Goal: Task Accomplishment & Management: Manage account settings

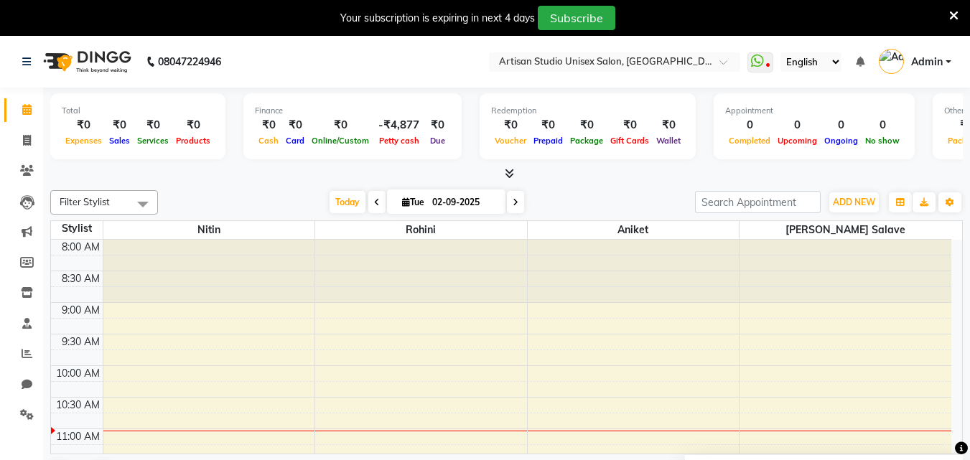
scroll to position [144, 0]
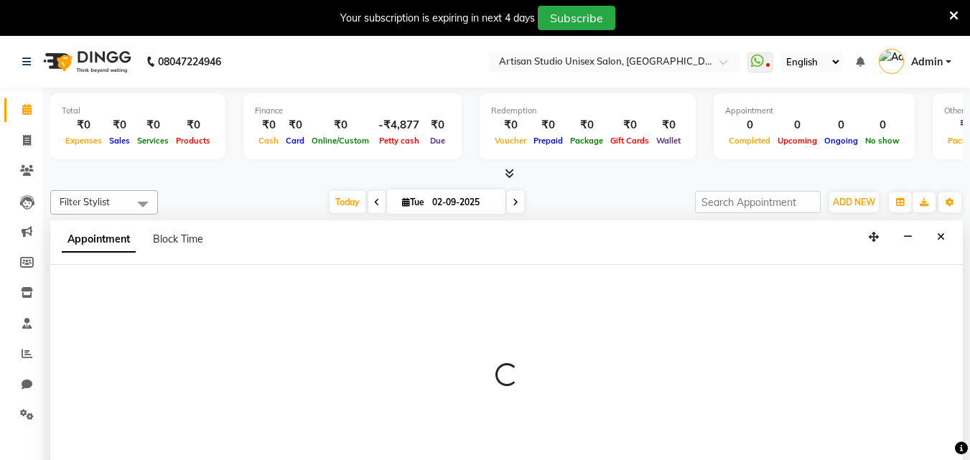
select select "31468"
select select "630"
select select "tentative"
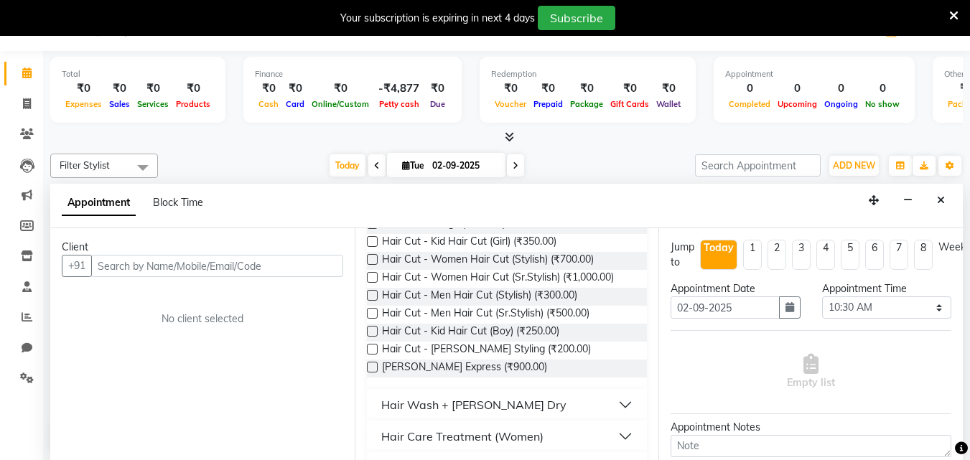
click at [372, 348] on label at bounding box center [372, 349] width 11 height 11
click at [372, 348] on input "checkbox" at bounding box center [371, 350] width 9 height 9
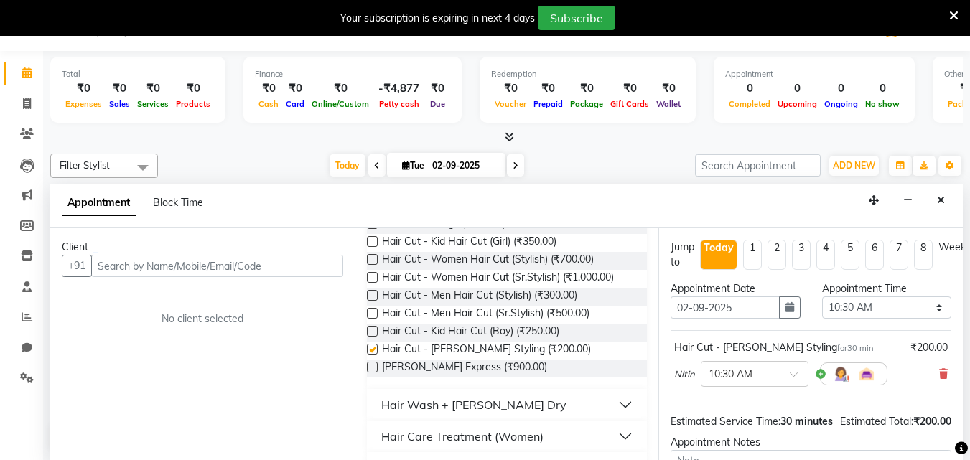
checkbox input "false"
click at [373, 315] on label at bounding box center [372, 313] width 11 height 11
click at [373, 315] on input "checkbox" at bounding box center [371, 314] width 9 height 9
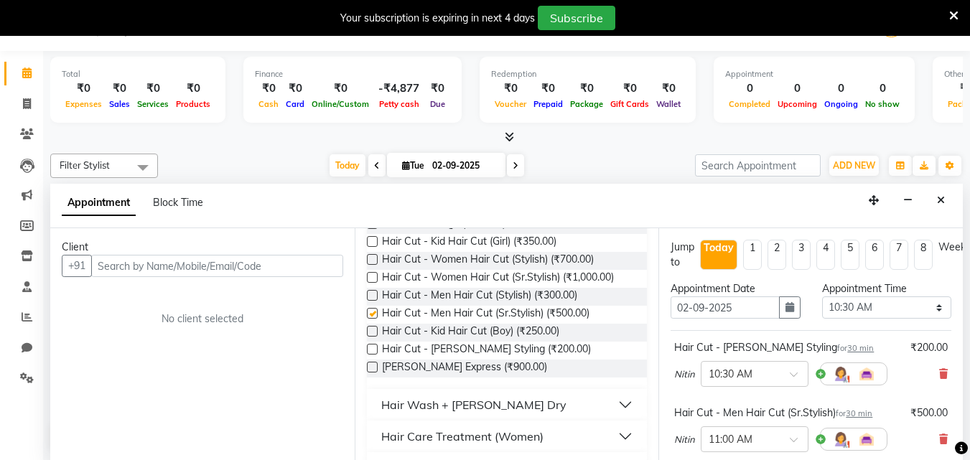
checkbox input "false"
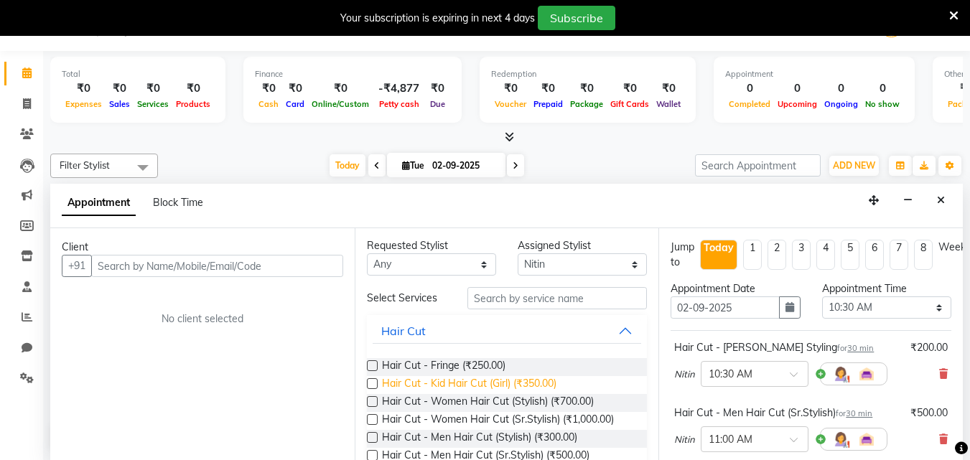
scroll to position [0, 0]
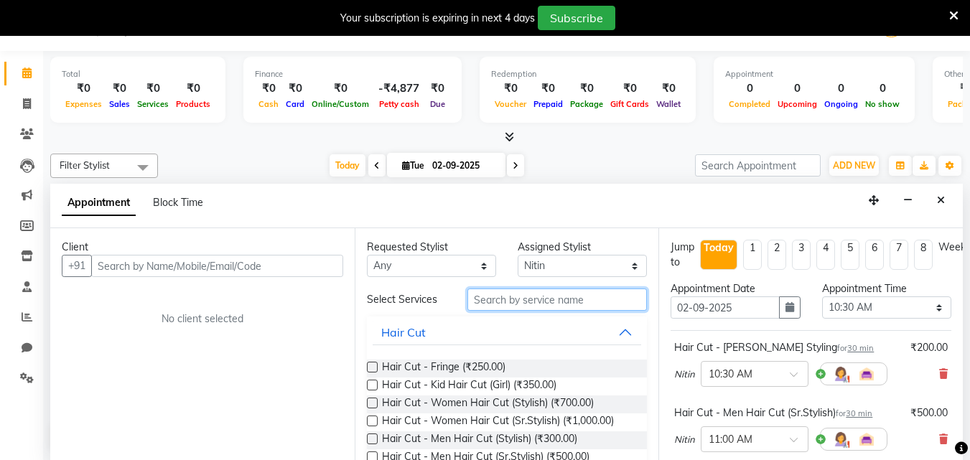
click at [524, 299] on input "text" at bounding box center [556, 300] width 179 height 22
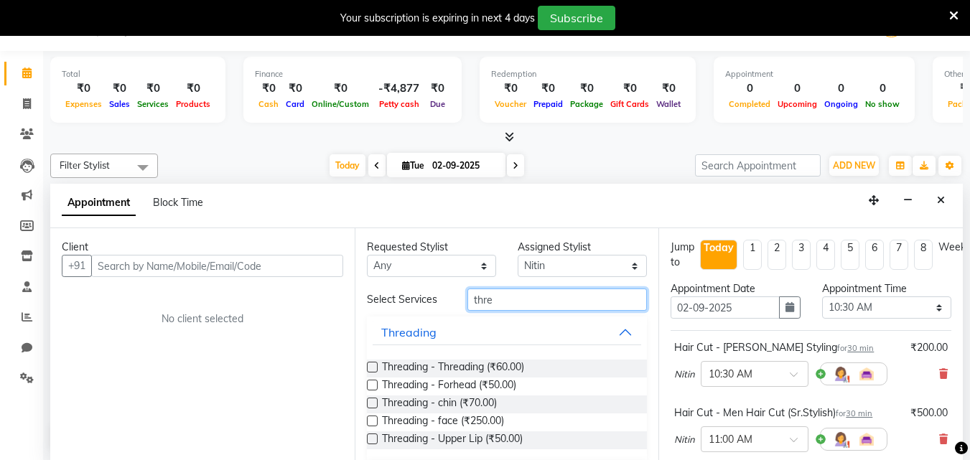
type input "thre"
click at [371, 363] on label at bounding box center [372, 367] width 11 height 11
click at [371, 364] on input "checkbox" at bounding box center [371, 368] width 9 height 9
checkbox input "false"
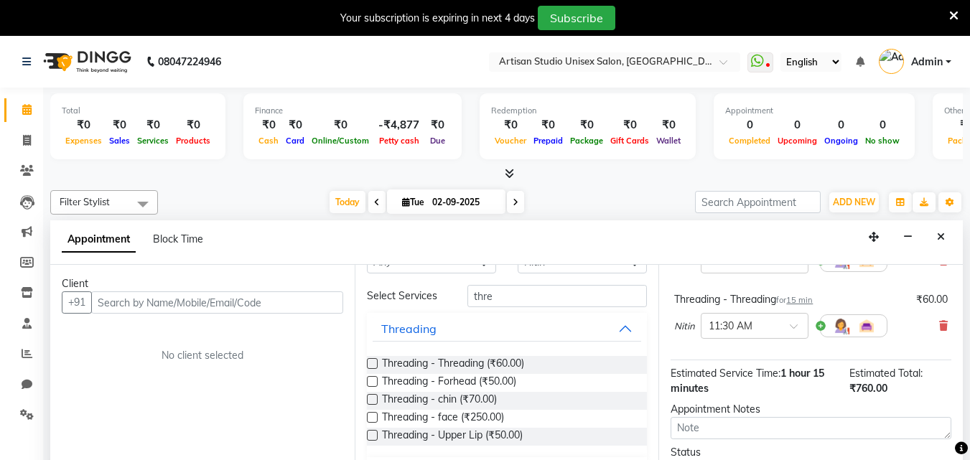
scroll to position [72, 0]
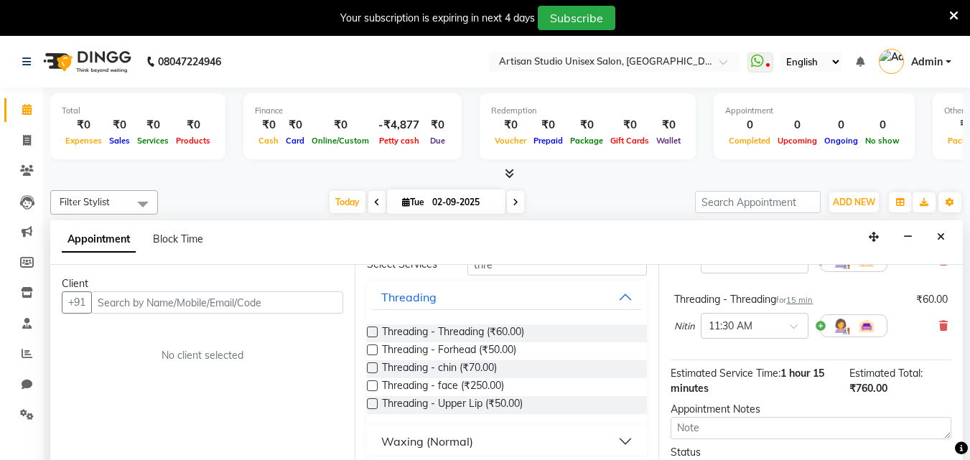
click at [952, 15] on icon at bounding box center [953, 15] width 9 height 13
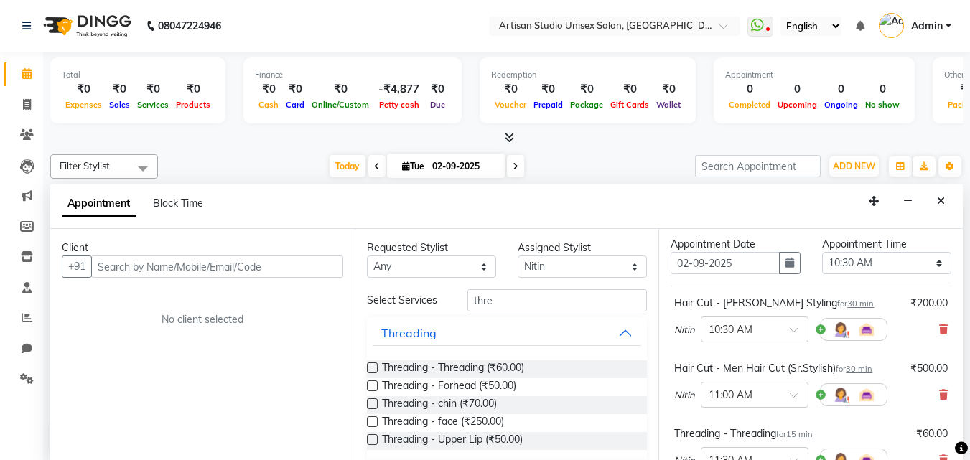
scroll to position [0, 0]
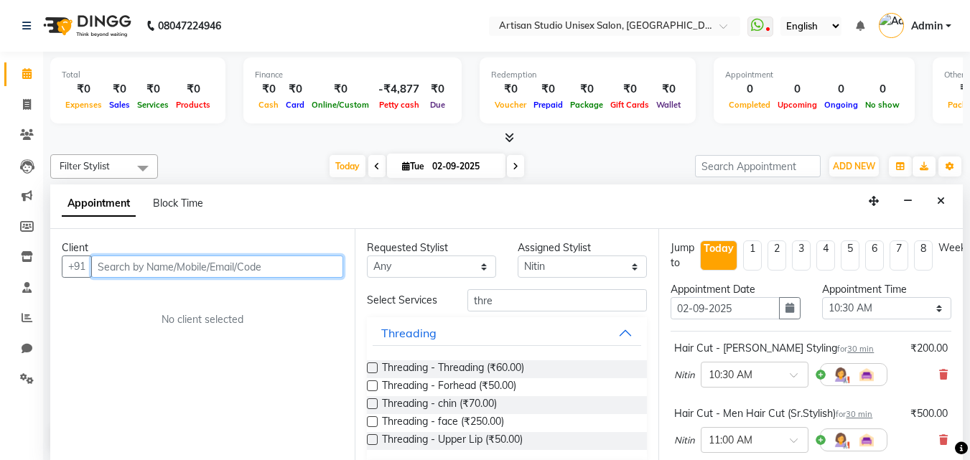
click at [198, 259] on input "text" at bounding box center [217, 267] width 252 height 22
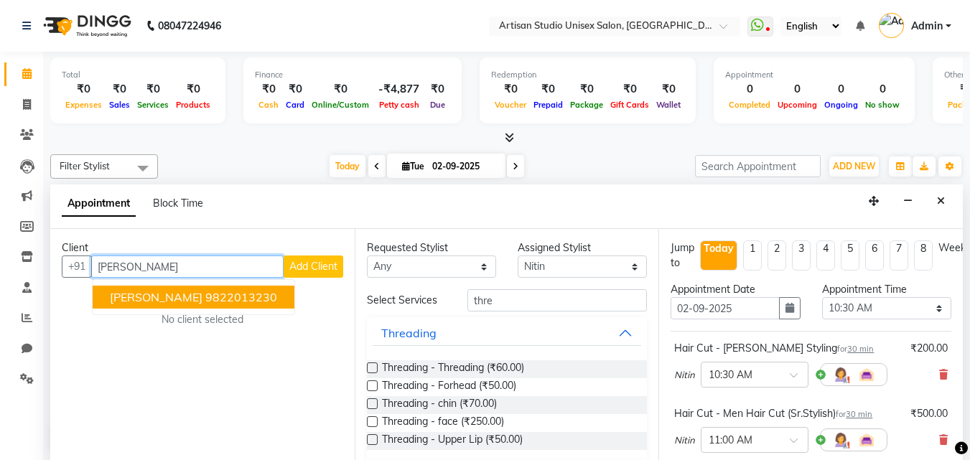
click at [182, 294] on span "[PERSON_NAME]" at bounding box center [156, 297] width 93 height 14
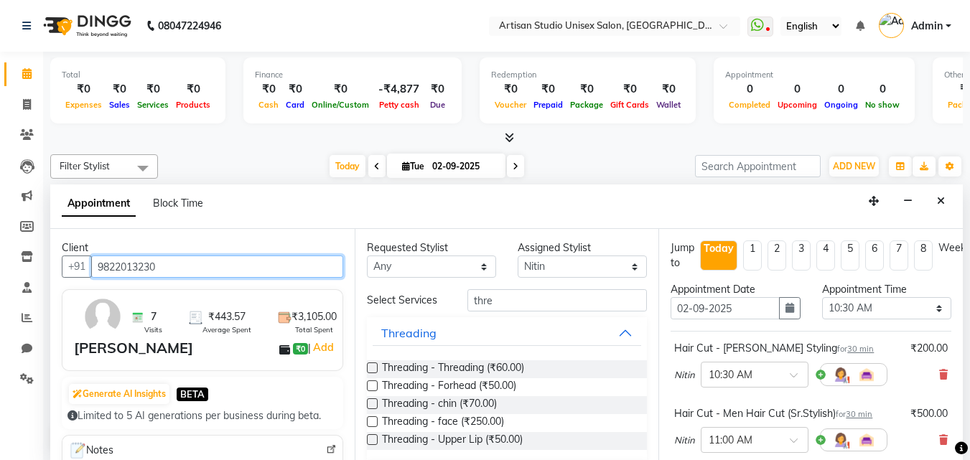
scroll to position [302, 0]
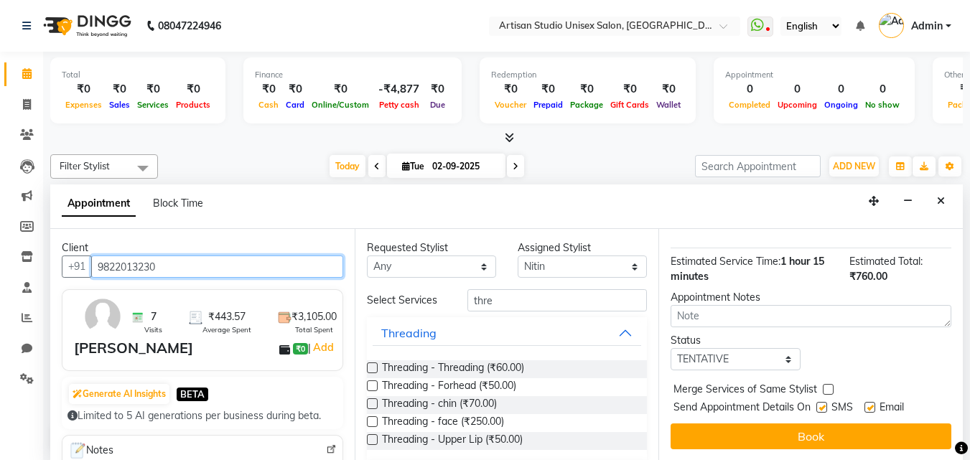
type input "9822013230"
click at [823, 402] on label at bounding box center [821, 407] width 11 height 11
click at [823, 404] on input "checkbox" at bounding box center [820, 408] width 9 height 9
checkbox input "false"
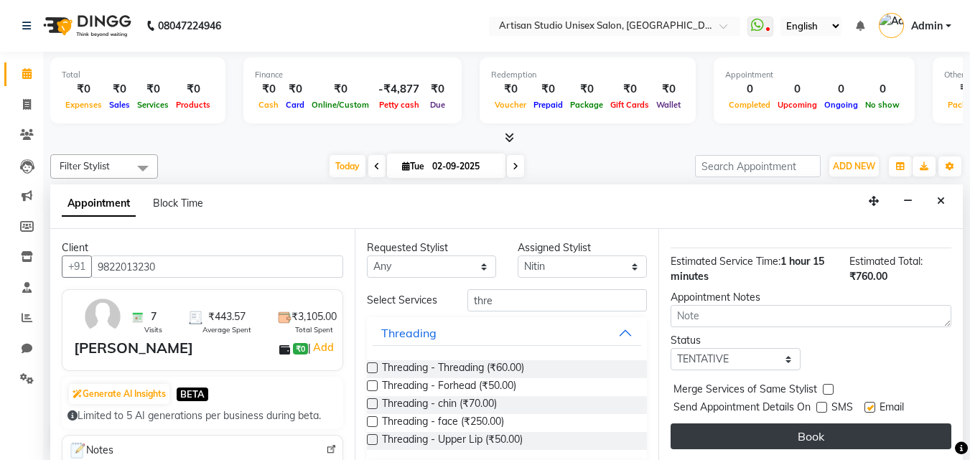
click at [820, 424] on button "Book" at bounding box center [811, 437] width 281 height 26
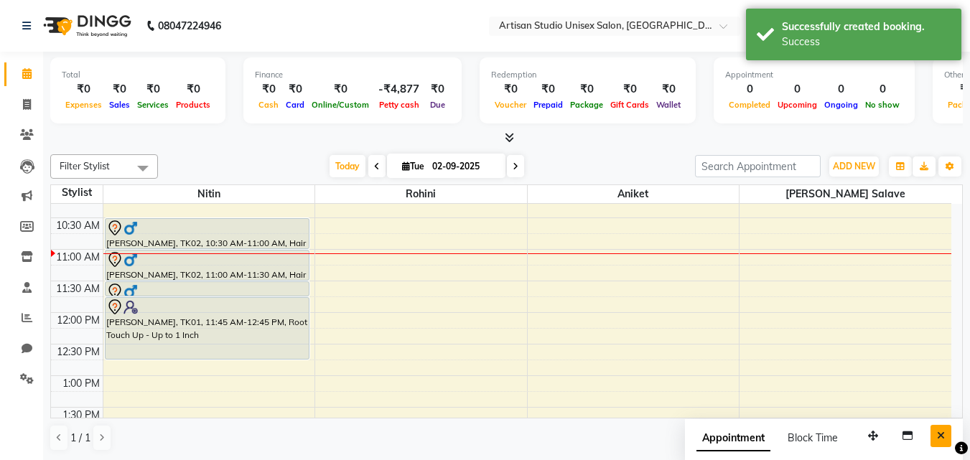
click at [940, 436] on icon "Close" at bounding box center [941, 436] width 8 height 10
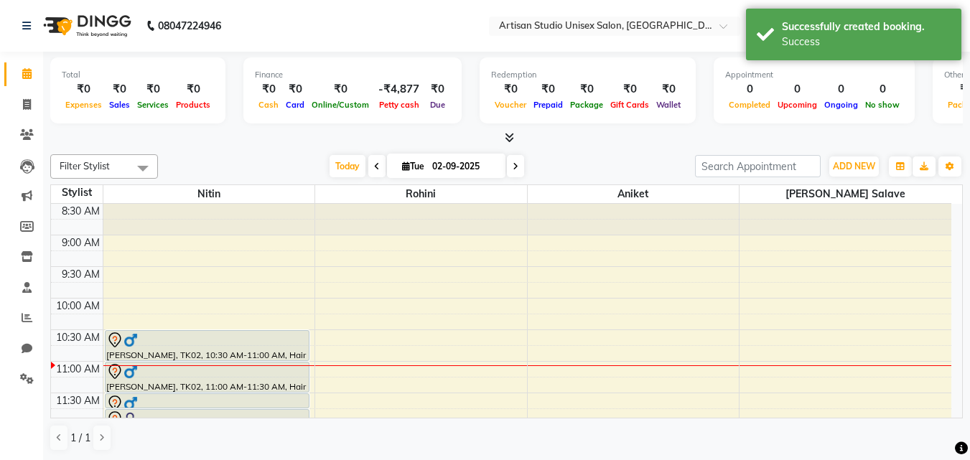
scroll to position [24, 0]
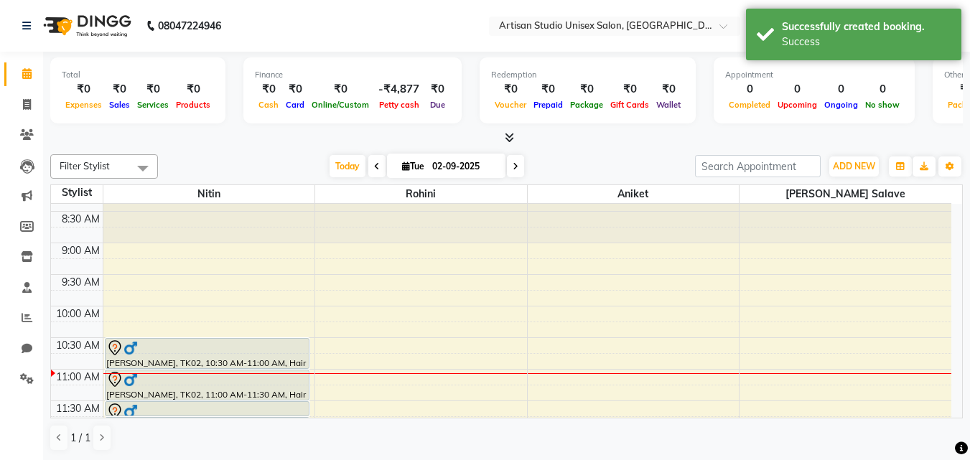
click at [509, 133] on icon at bounding box center [509, 137] width 9 height 11
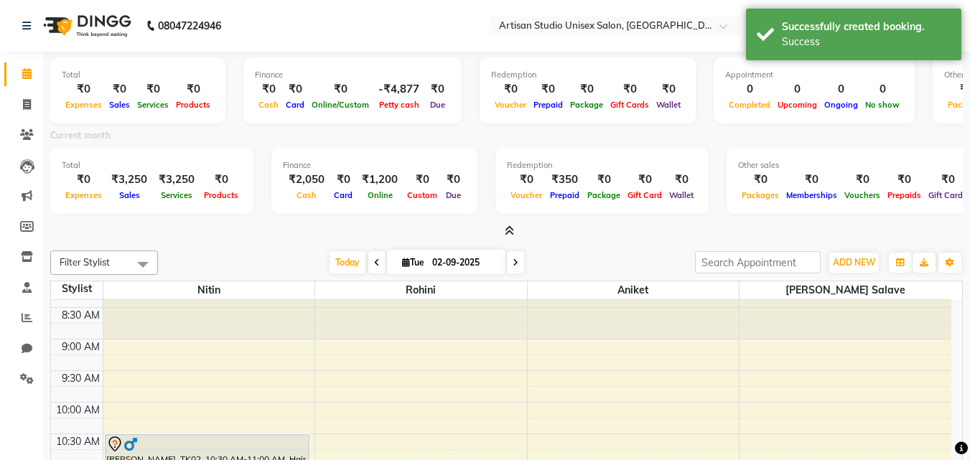
click at [510, 230] on icon at bounding box center [509, 230] width 9 height 11
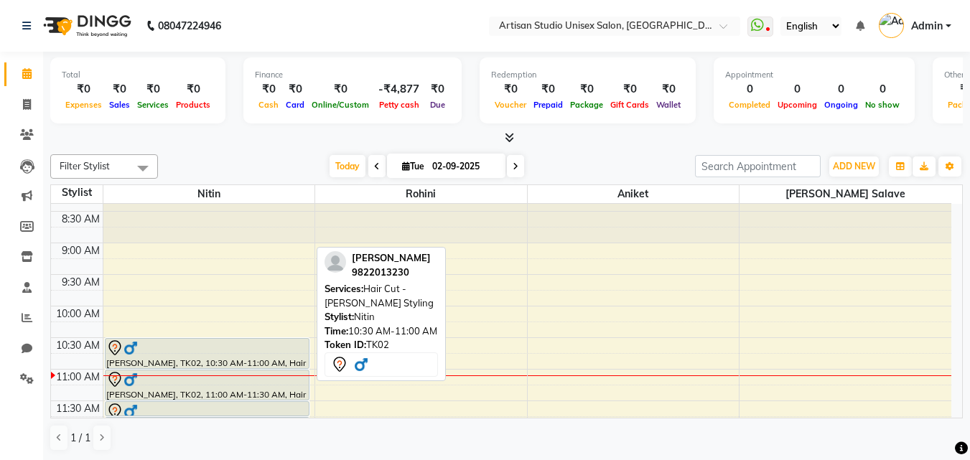
click at [256, 358] on div "[PERSON_NAME], TK02, 10:30 AM-11:00 AM, Hair Cut - [PERSON_NAME] Styling" at bounding box center [207, 353] width 203 height 29
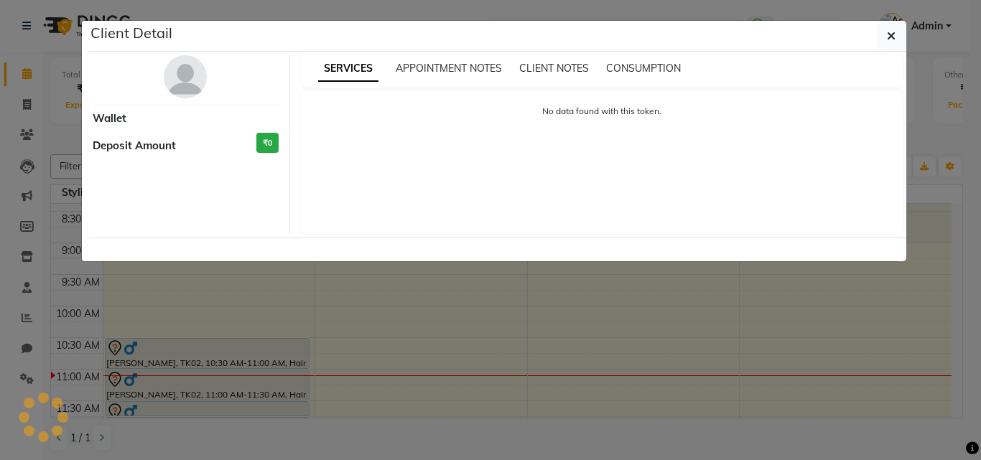
select select "7"
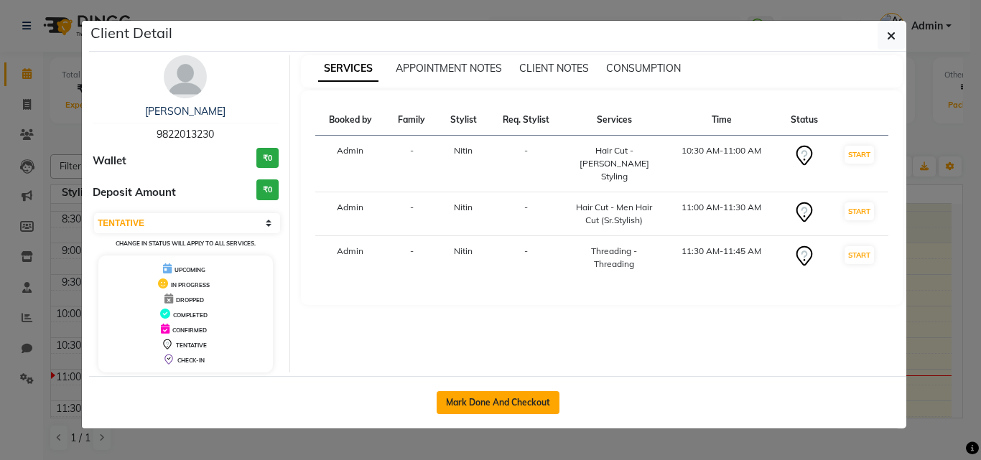
click at [485, 395] on button "Mark Done And Checkout" at bounding box center [497, 402] width 123 height 23
select select "4913"
select select "service"
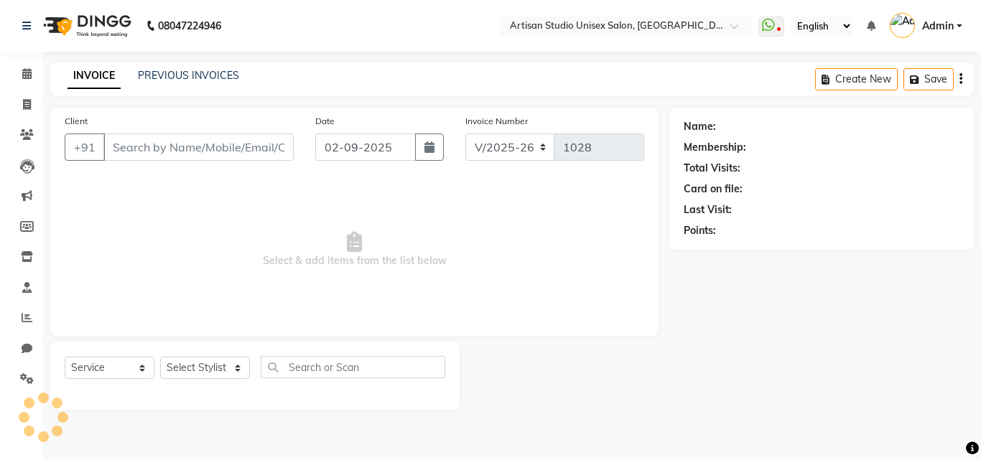
type input "9822013230"
select select "31468"
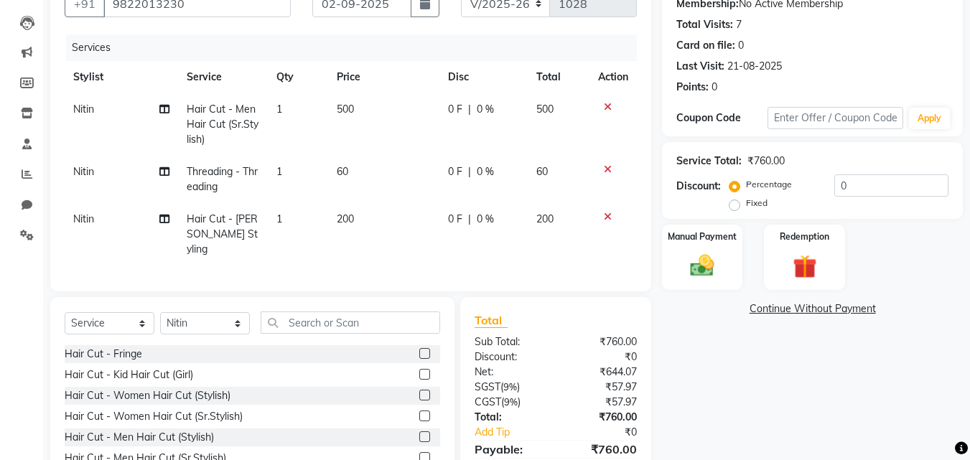
scroll to position [210, 0]
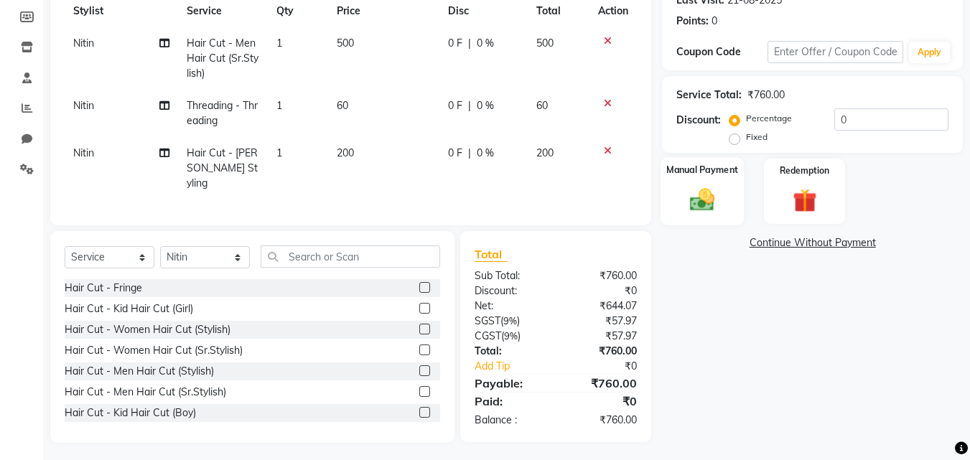
click at [704, 182] on div "Manual Payment" at bounding box center [702, 191] width 84 height 68
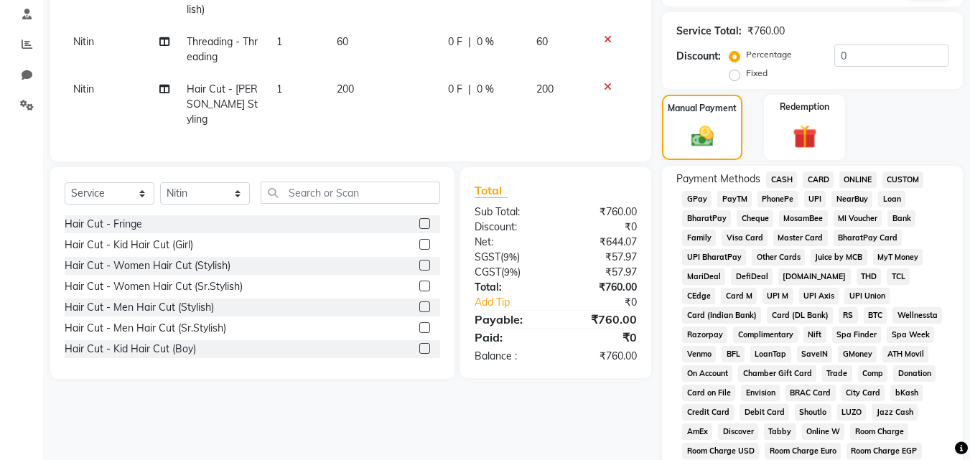
scroll to position [281, 0]
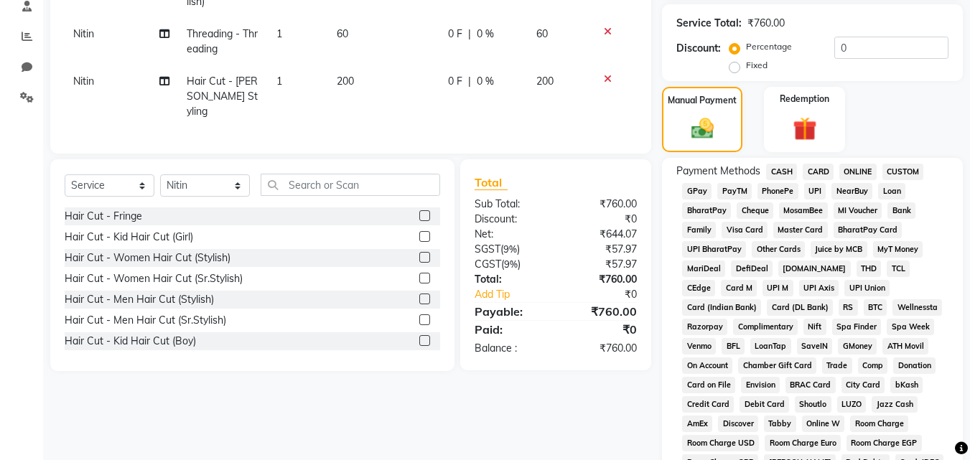
click at [851, 167] on span "ONLINE" at bounding box center [857, 172] width 37 height 17
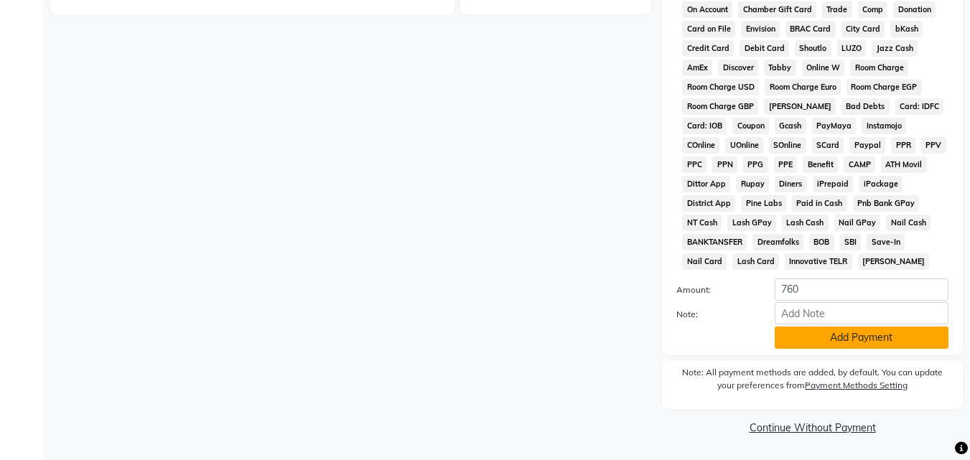
click at [867, 340] on button "Add Payment" at bounding box center [862, 338] width 174 height 22
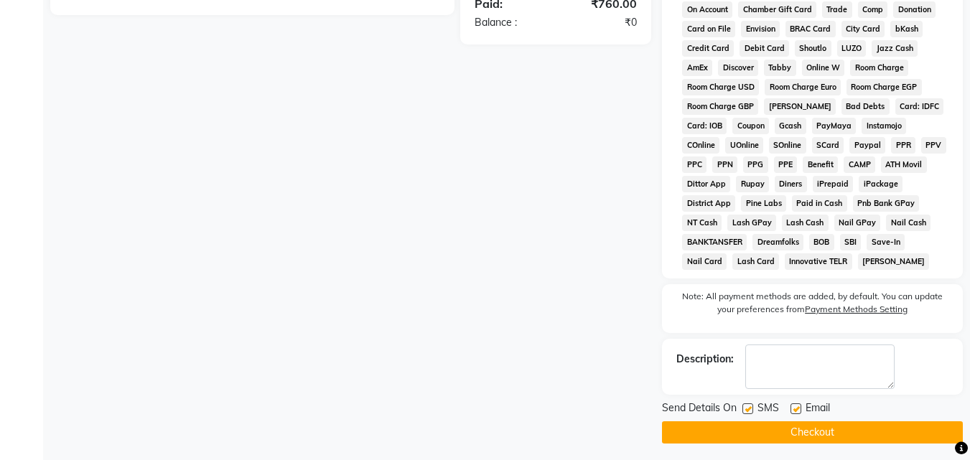
click at [780, 434] on button "Checkout" at bounding box center [812, 432] width 301 height 22
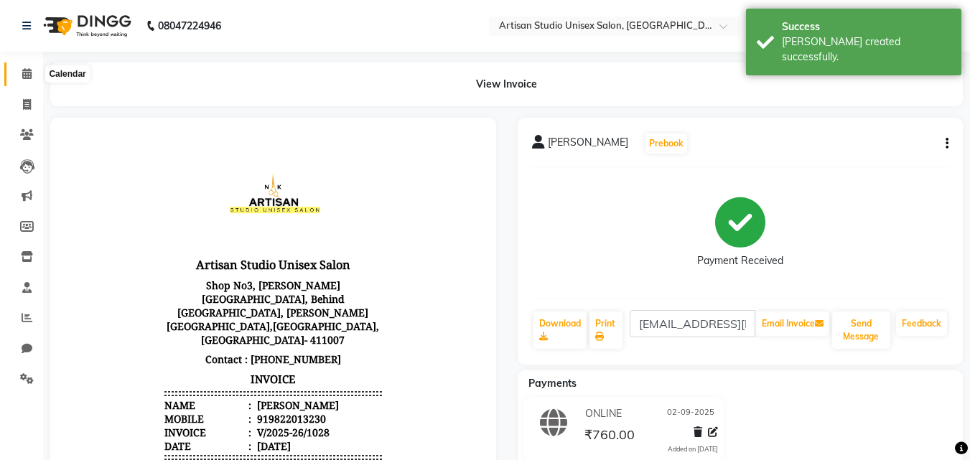
click at [24, 73] on icon at bounding box center [26, 73] width 9 height 11
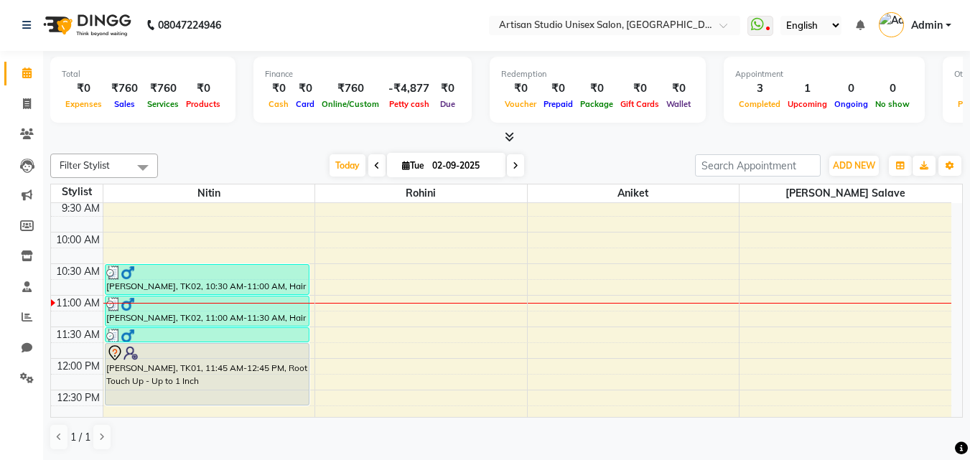
scroll to position [72, 0]
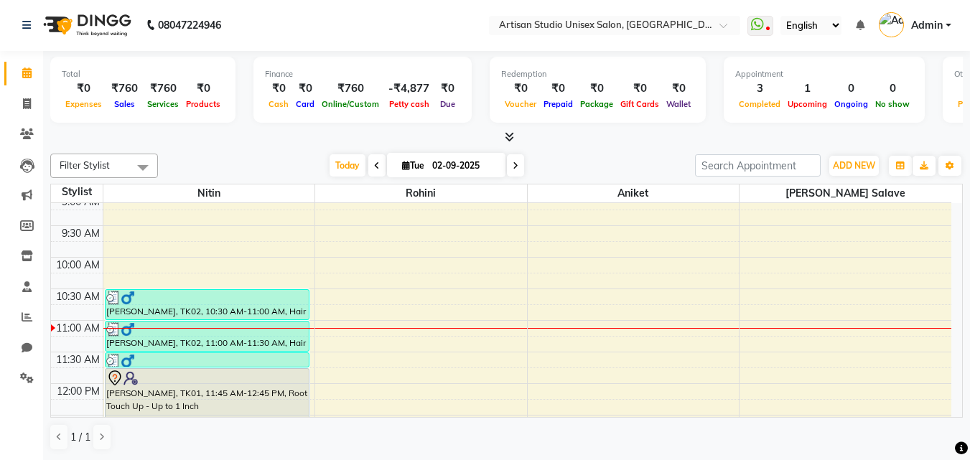
click at [374, 169] on icon at bounding box center [377, 166] width 6 height 9
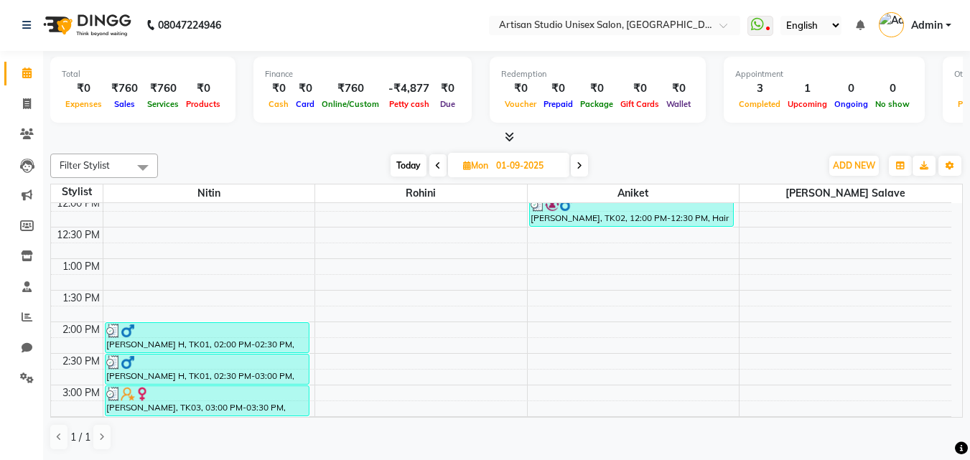
scroll to position [95, 0]
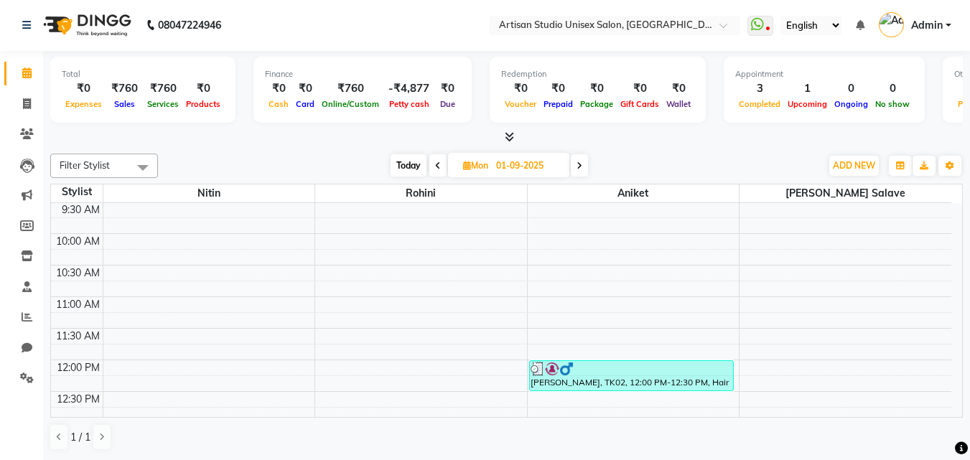
click at [413, 163] on span "Today" at bounding box center [409, 165] width 36 height 22
type input "02-09-2025"
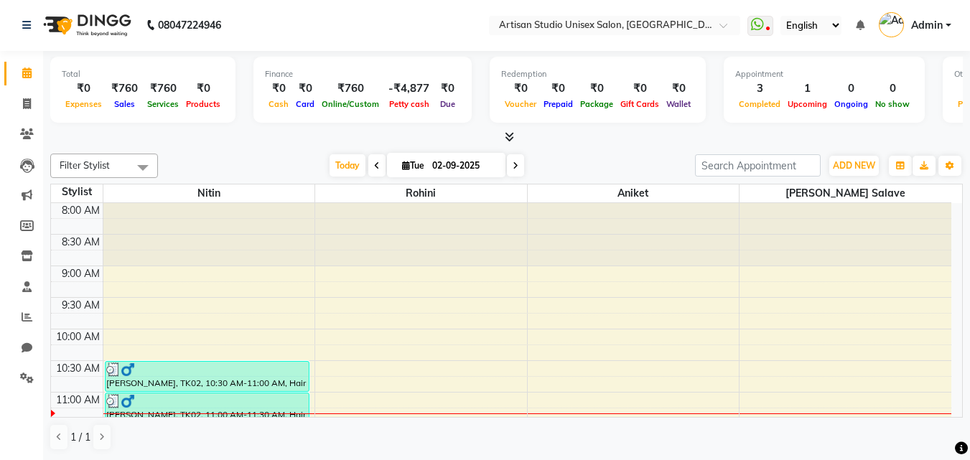
scroll to position [0, 0]
click at [20, 349] on span at bounding box center [26, 349] width 25 height 17
select select "100"
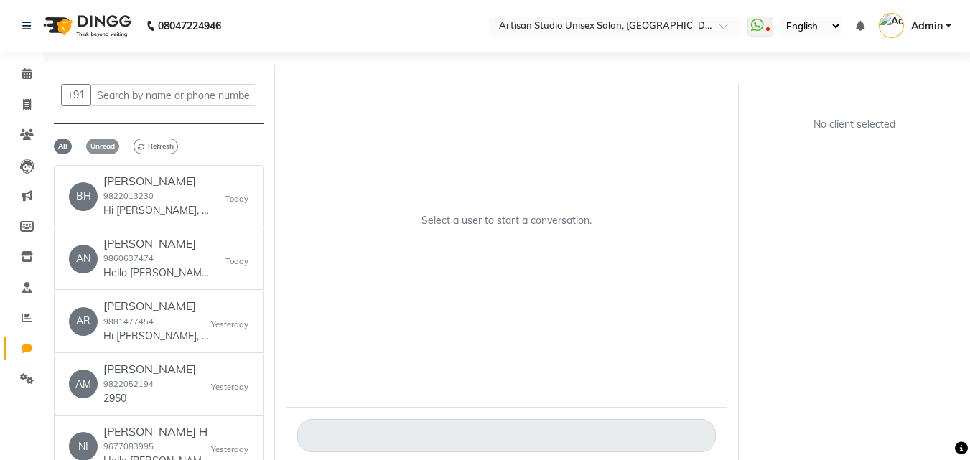
click at [106, 144] on span "Unread" at bounding box center [102, 147] width 33 height 16
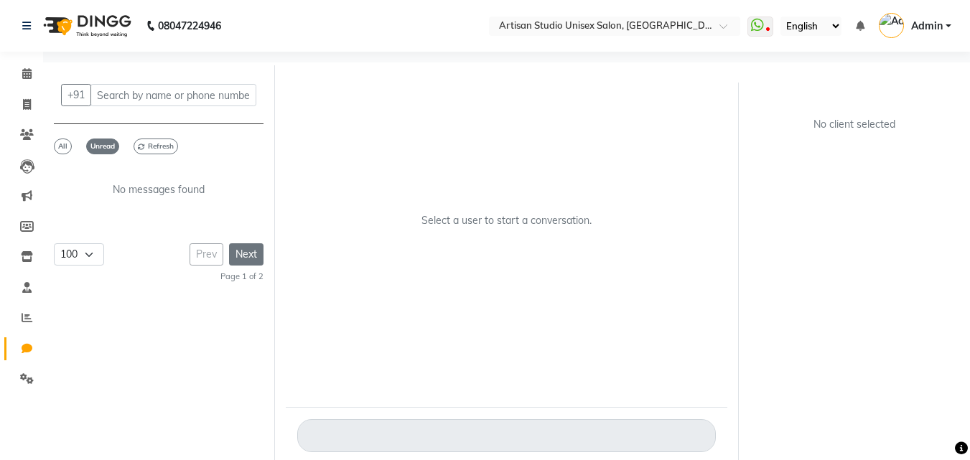
click at [248, 258] on button "Next" at bounding box center [246, 254] width 34 height 22
click at [160, 139] on span "Refresh" at bounding box center [156, 147] width 45 height 16
click at [57, 142] on span "All" at bounding box center [63, 147] width 18 height 16
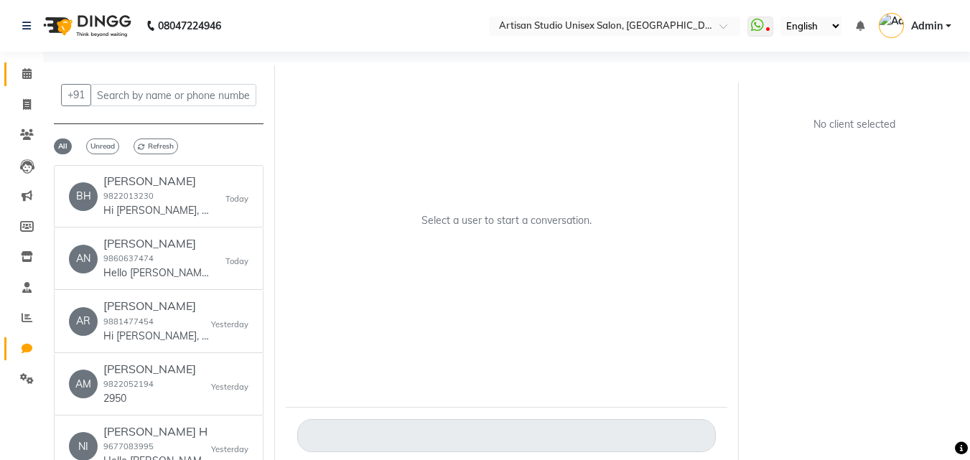
click at [29, 65] on link "Calendar" at bounding box center [21, 74] width 34 height 24
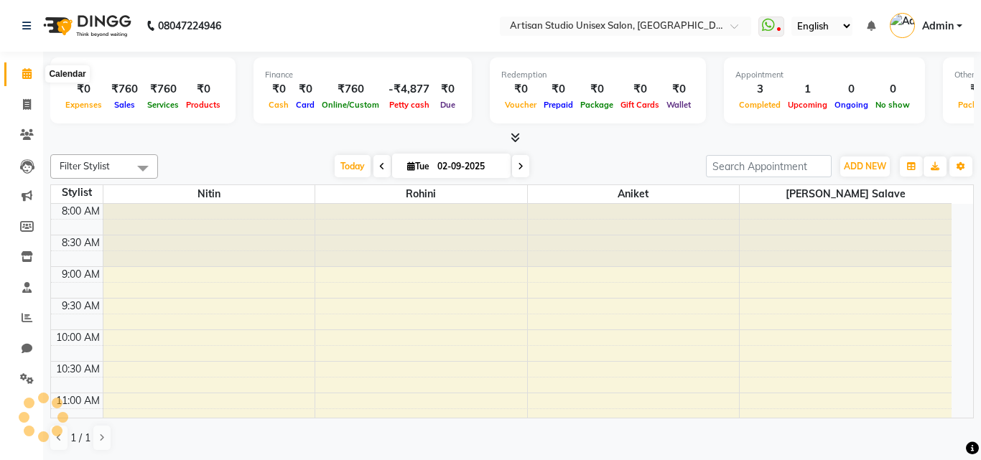
click at [22, 76] on icon at bounding box center [26, 73] width 9 height 11
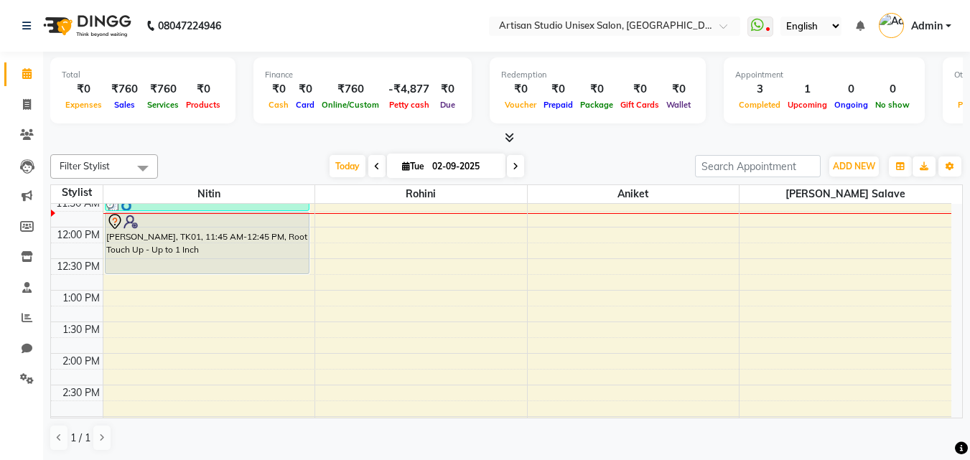
scroll to position [144, 0]
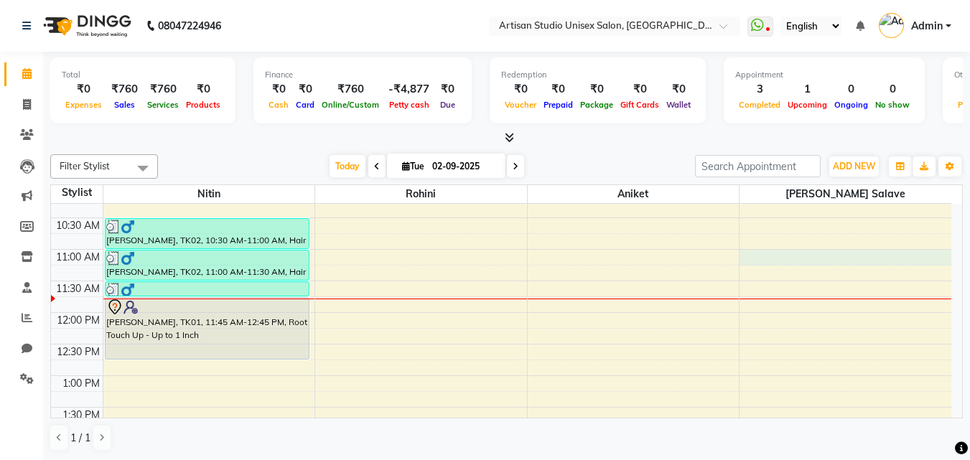
select select "65216"
select select "tentative"
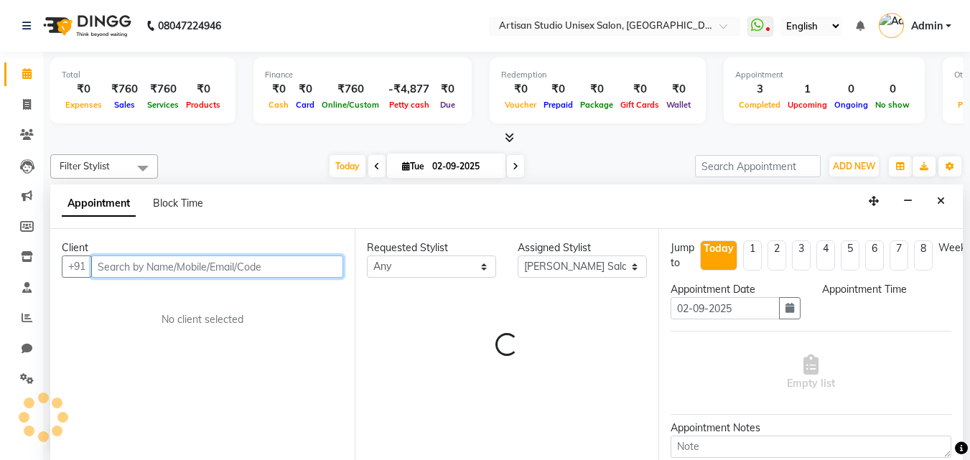
select select "660"
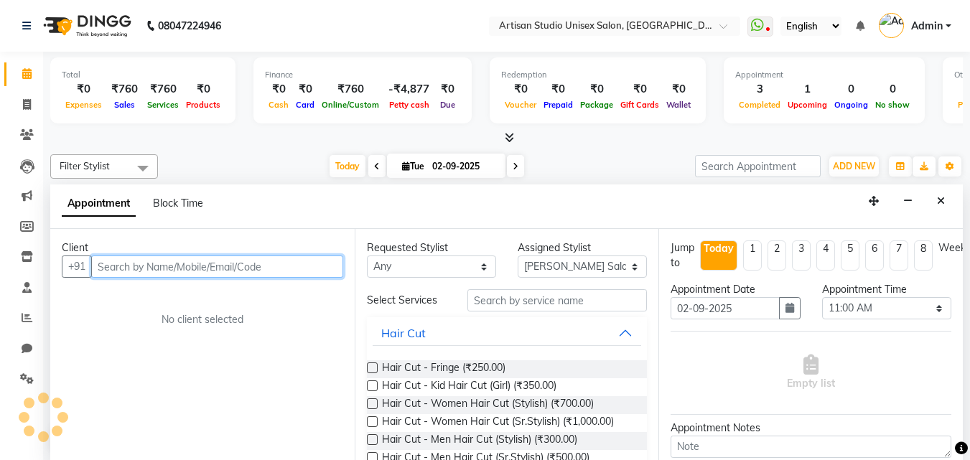
scroll to position [1, 0]
click at [294, 268] on input "text" at bounding box center [217, 266] width 252 height 22
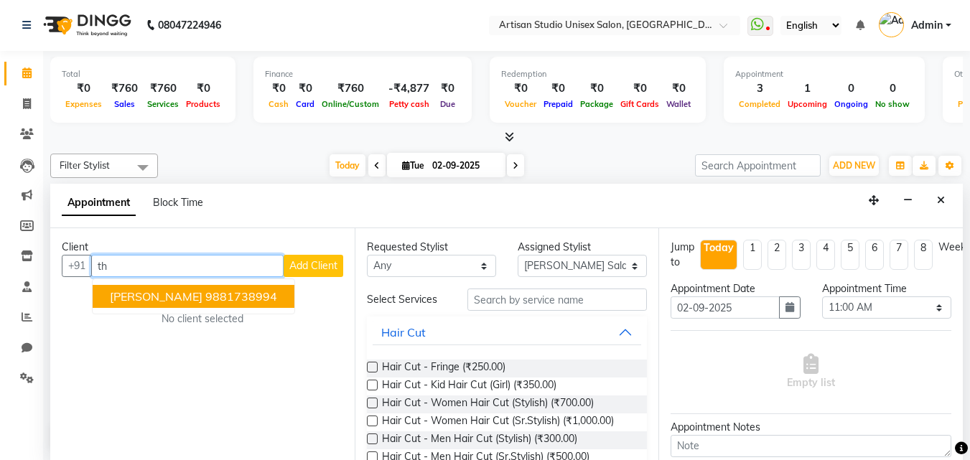
type input "t"
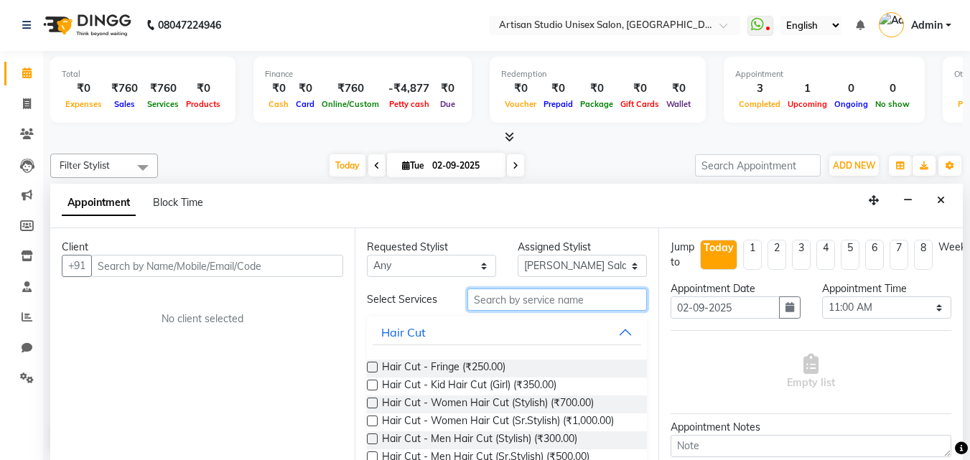
click at [624, 302] on input "text" at bounding box center [556, 300] width 179 height 22
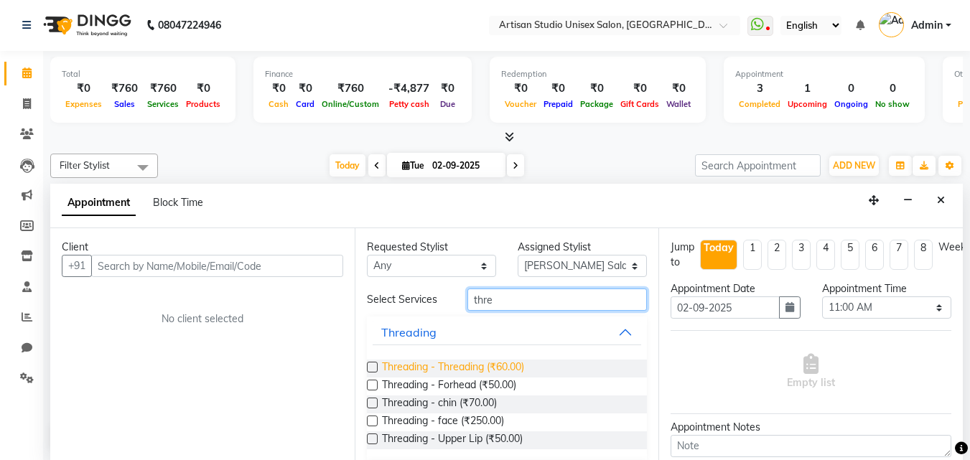
type input "thre"
click at [517, 367] on span "Threading - Threading (₹60.00)" at bounding box center [453, 369] width 142 height 18
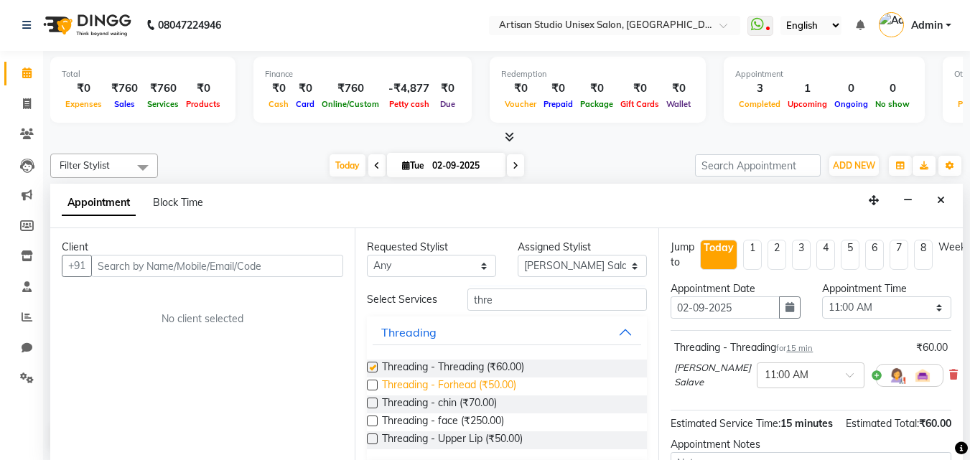
checkbox input "false"
click at [477, 440] on span "Threading - Upper Lip (₹50.00)" at bounding box center [452, 440] width 141 height 18
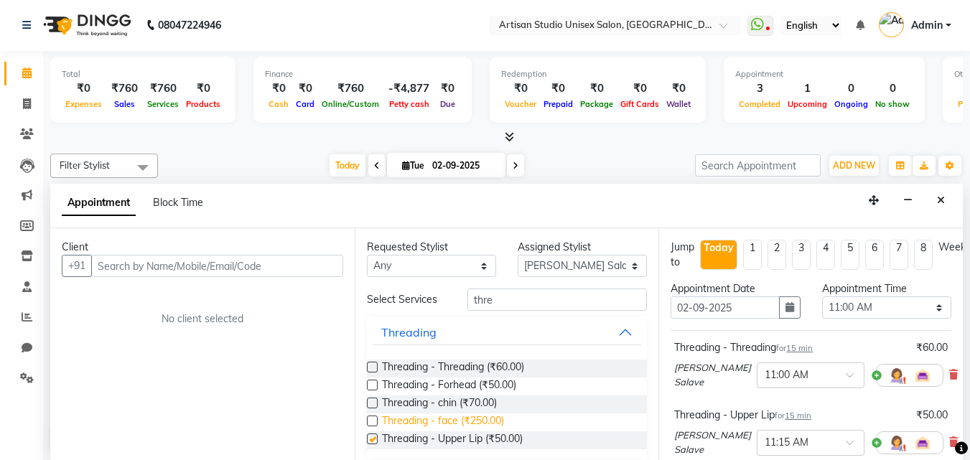
checkbox input "false"
click at [473, 406] on span "Threading - chin (₹70.00)" at bounding box center [439, 405] width 115 height 18
checkbox input "false"
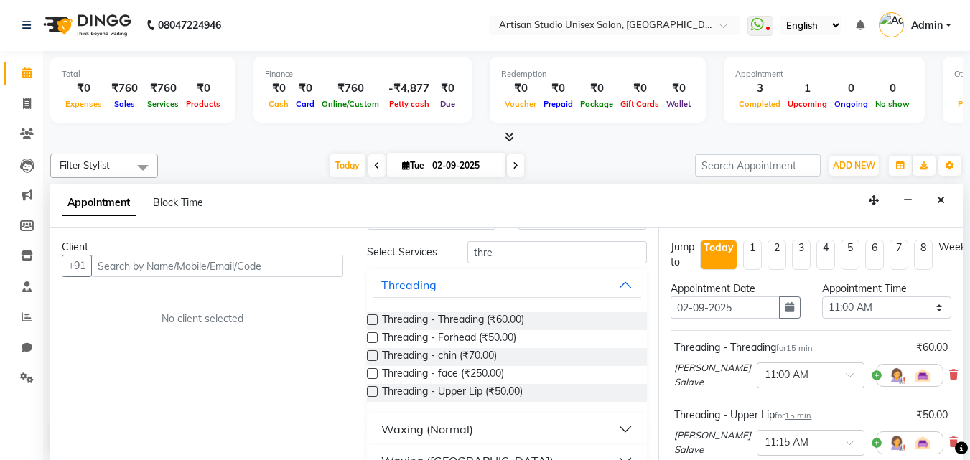
scroll to position [72, 0]
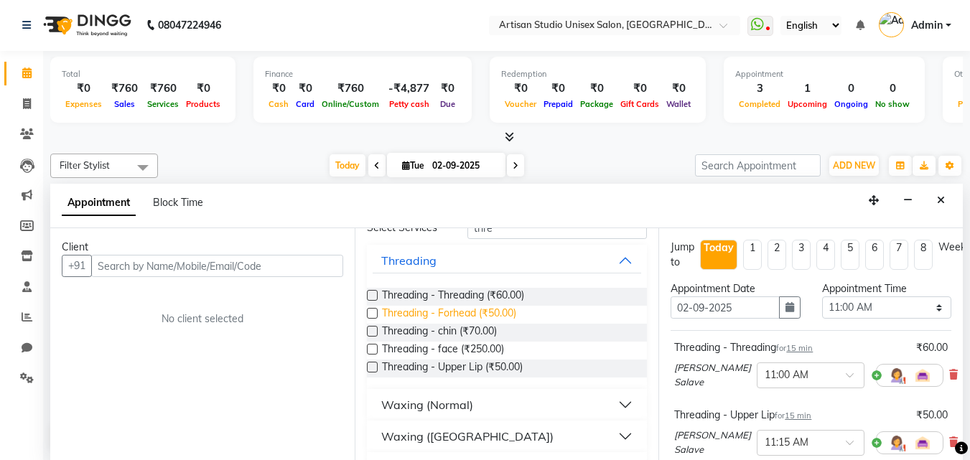
click at [485, 314] on span "Threading - Forhead (₹50.00)" at bounding box center [449, 315] width 134 height 18
checkbox input "false"
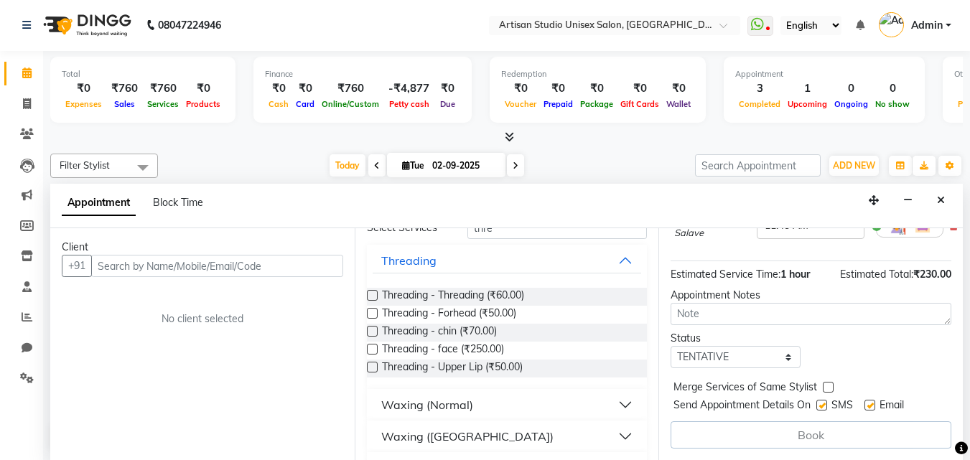
scroll to position [419, 0]
click at [826, 400] on label at bounding box center [821, 405] width 11 height 11
click at [826, 402] on input "checkbox" at bounding box center [820, 406] width 9 height 9
checkbox input "false"
click at [870, 400] on label at bounding box center [869, 405] width 11 height 11
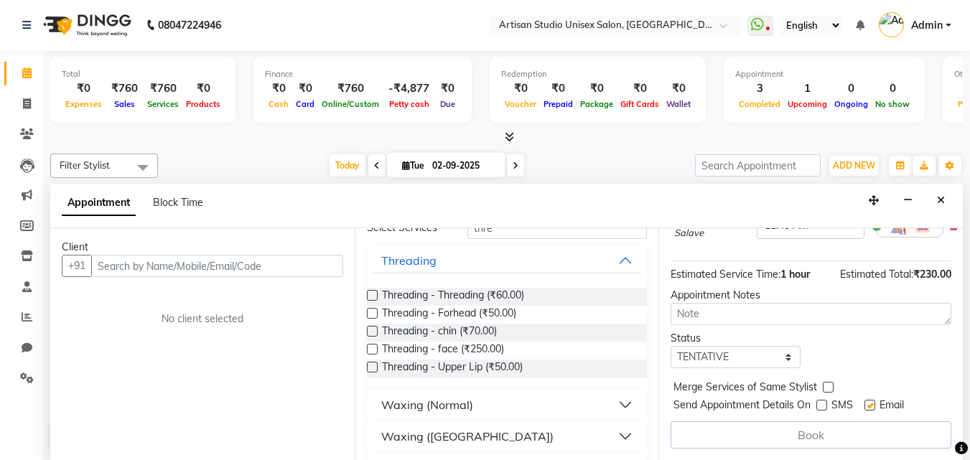
click at [870, 402] on input "checkbox" at bounding box center [868, 406] width 9 height 9
checkbox input "false"
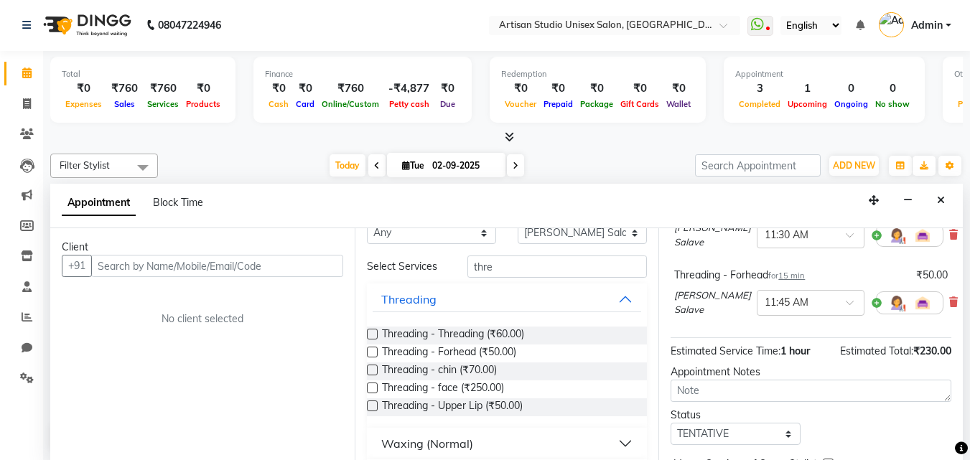
scroll to position [0, 0]
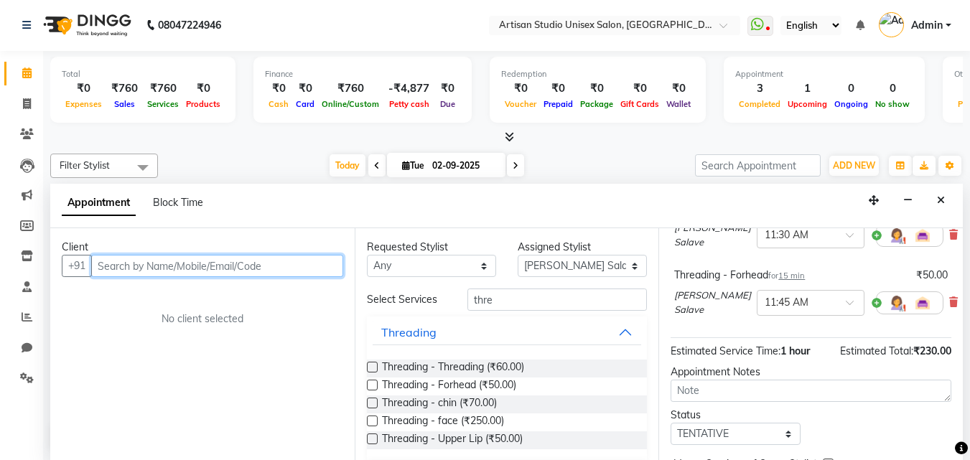
click at [311, 267] on input "text" at bounding box center [217, 266] width 252 height 22
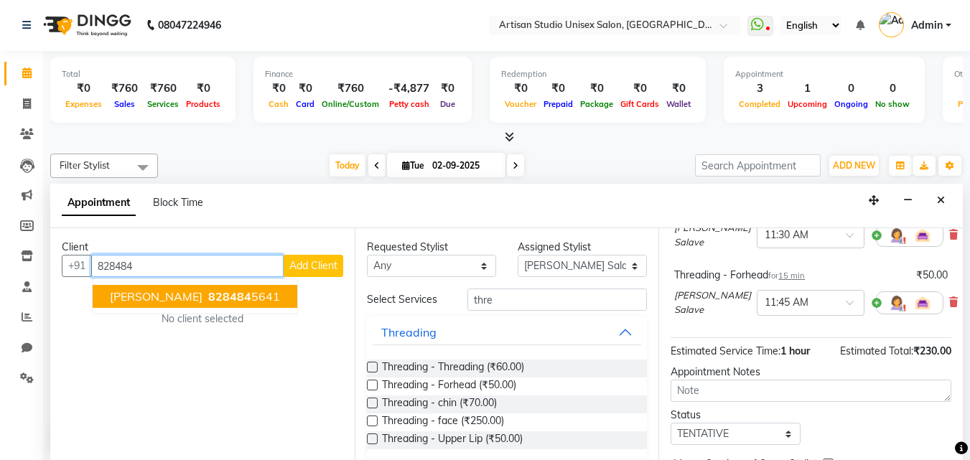
click at [251, 292] on ngb-highlight "828484 5641" at bounding box center [242, 296] width 75 height 14
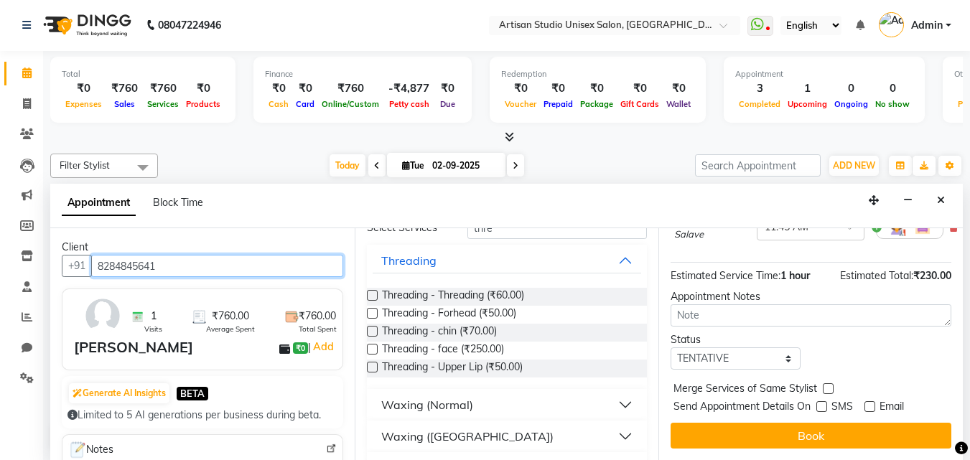
scroll to position [417, 0]
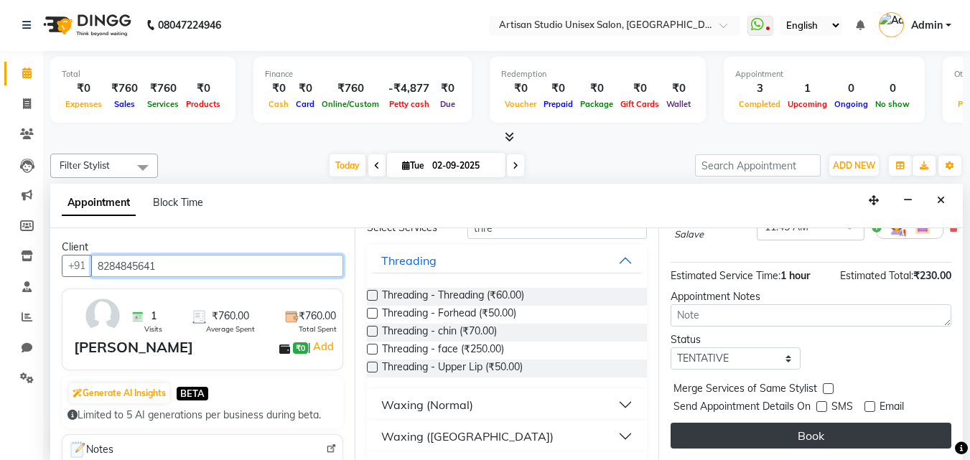
type input "8284845641"
click at [784, 423] on button "Book" at bounding box center [811, 436] width 281 height 26
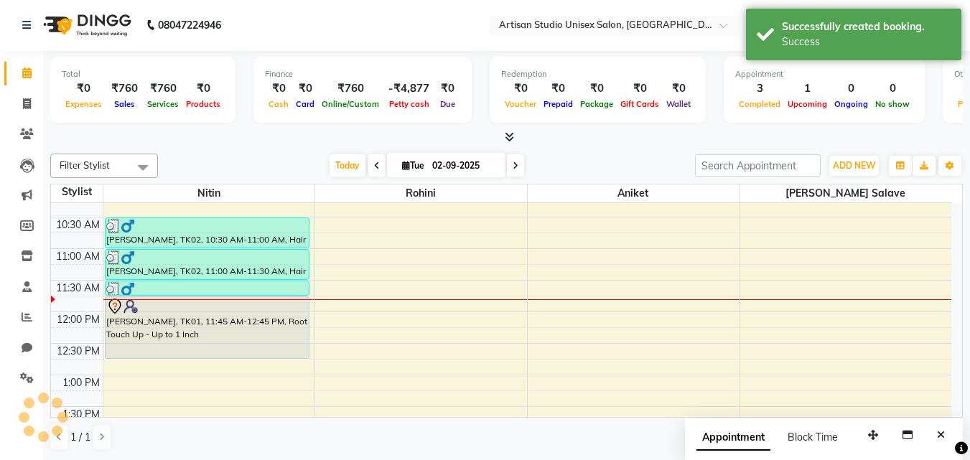
scroll to position [0, 0]
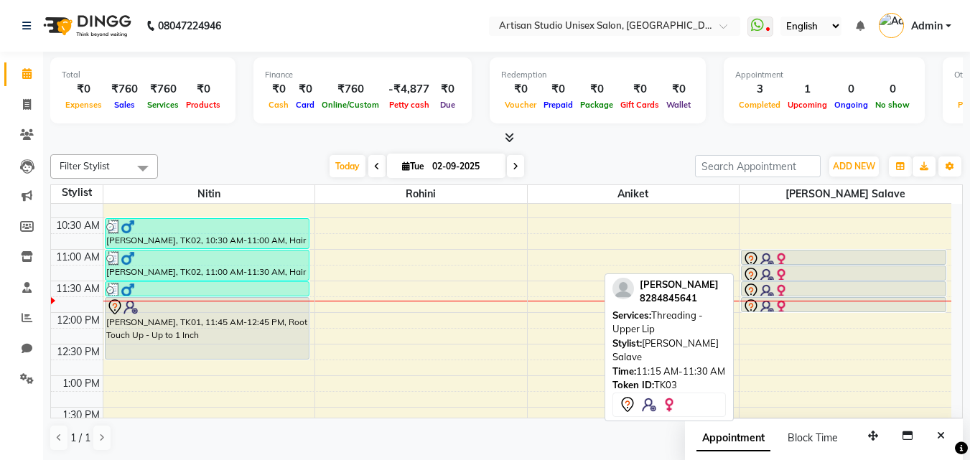
click at [805, 271] on div at bounding box center [843, 275] width 202 height 17
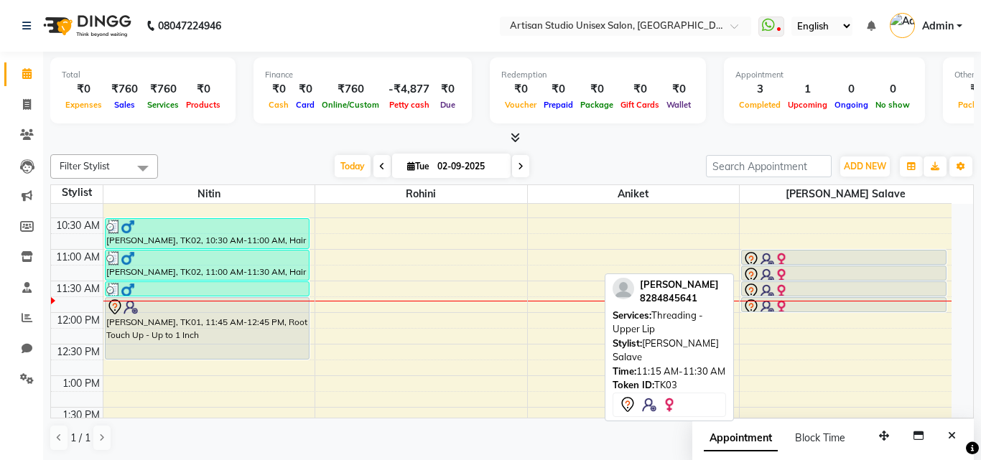
select select "7"
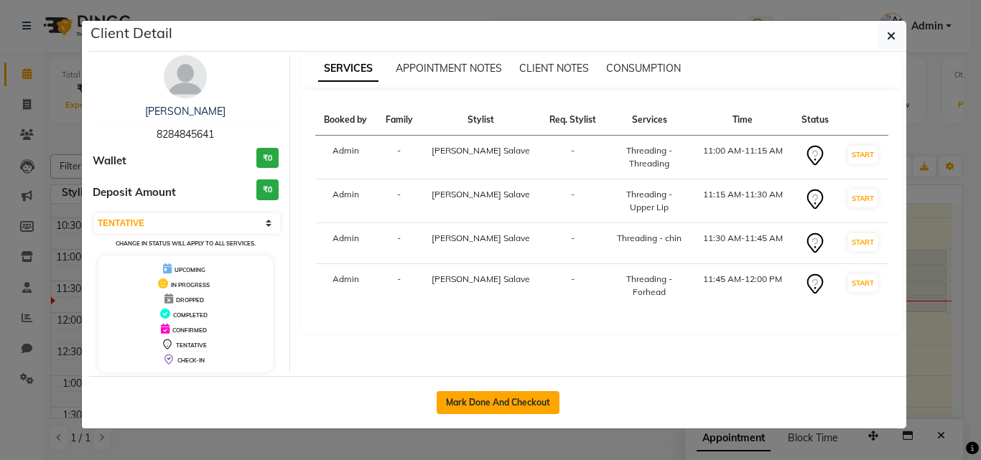
click at [543, 392] on button "Mark Done And Checkout" at bounding box center [497, 402] width 123 height 23
select select "service"
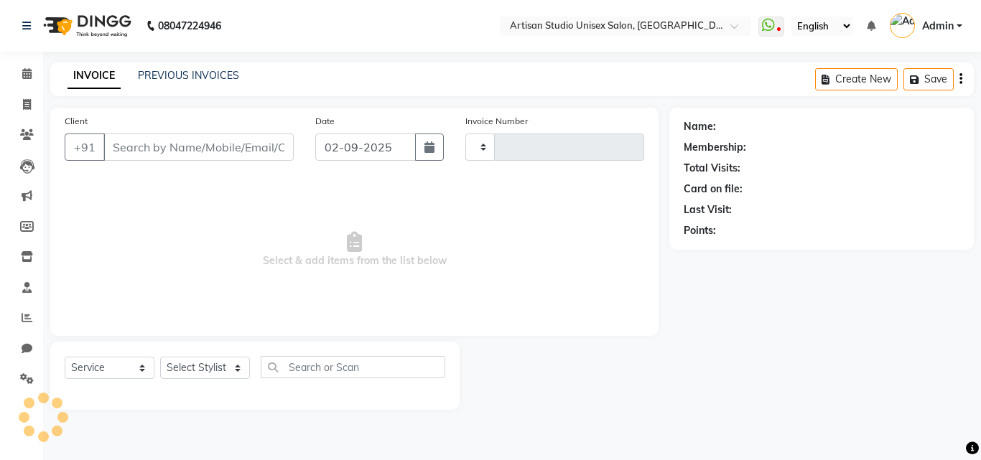
type input "1029"
select select "4913"
type input "8284845641"
select select "65216"
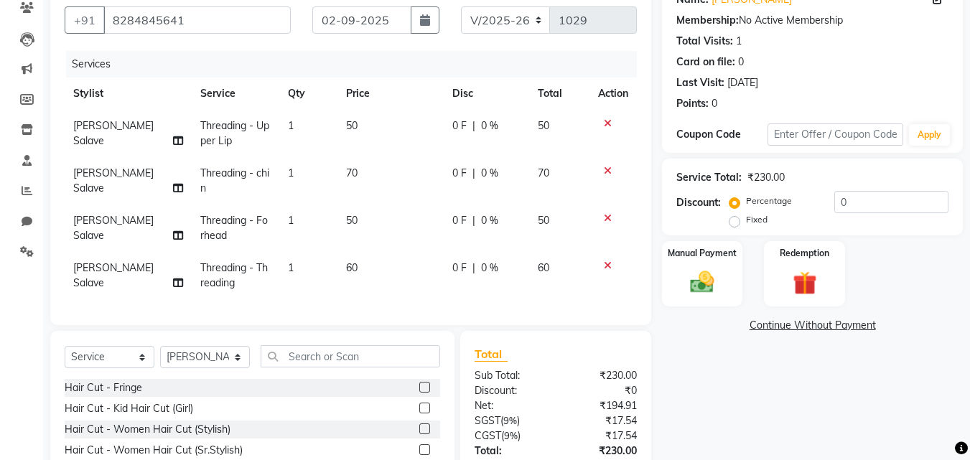
scroll to position [144, 0]
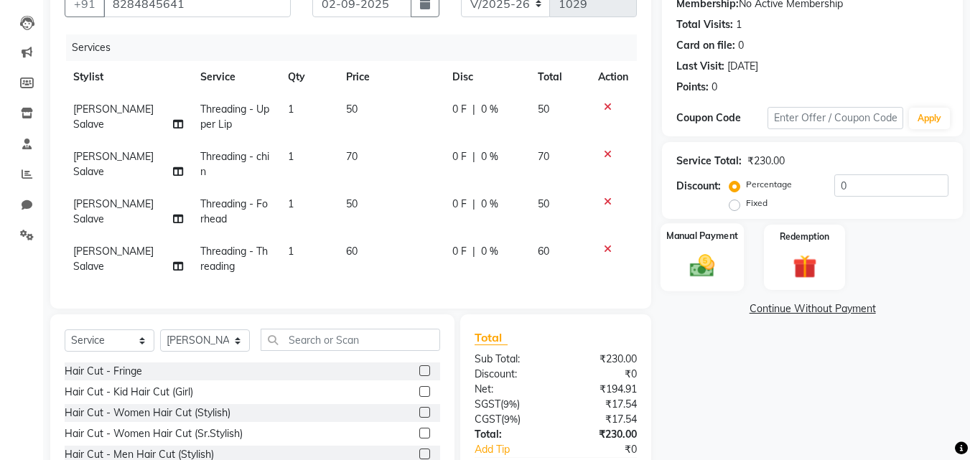
click at [712, 268] on img at bounding box center [702, 265] width 40 height 29
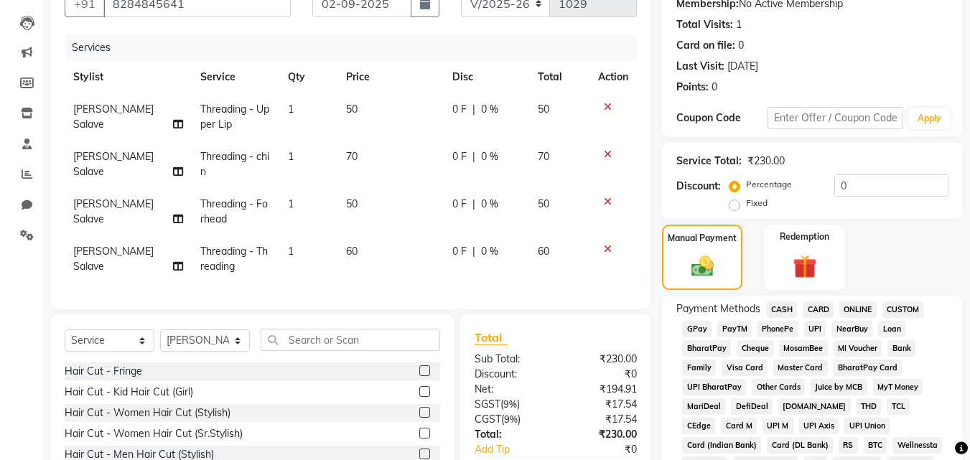
click at [851, 311] on span "ONLINE" at bounding box center [857, 310] width 37 height 17
click at [779, 309] on span "CASH" at bounding box center [781, 310] width 31 height 17
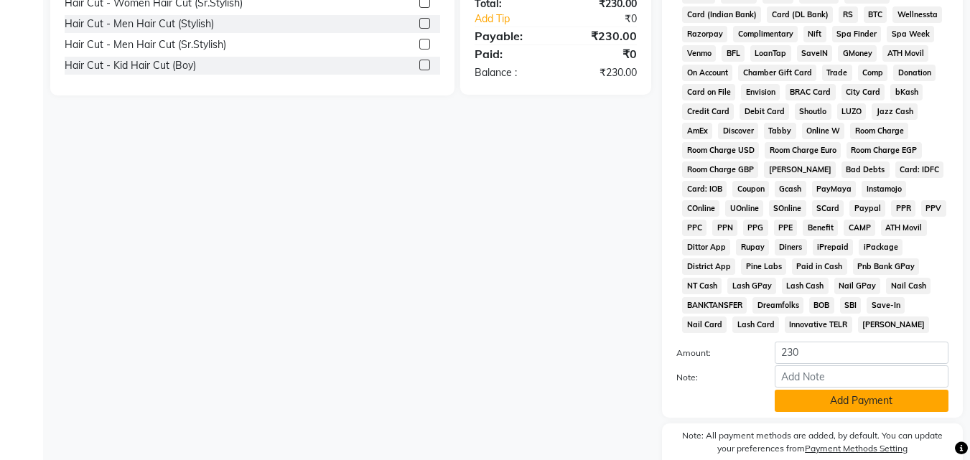
scroll to position [637, 0]
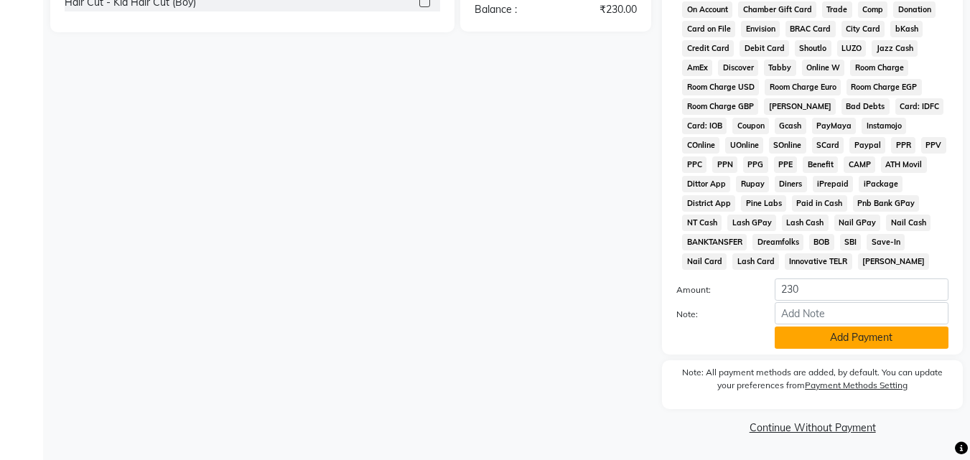
click at [815, 341] on button "Add Payment" at bounding box center [862, 338] width 174 height 22
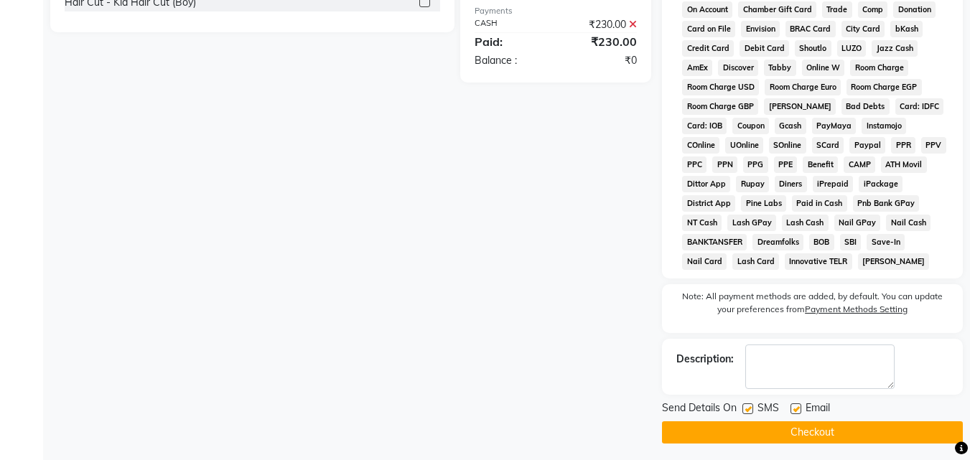
scroll to position [643, 0]
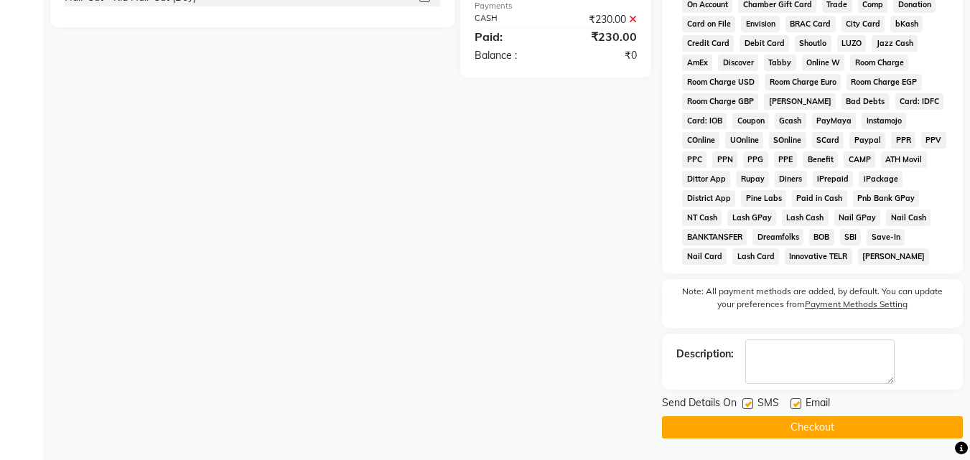
click at [750, 398] on label at bounding box center [747, 403] width 11 height 11
click at [750, 400] on input "checkbox" at bounding box center [746, 404] width 9 height 9
click at [750, 398] on label at bounding box center [747, 403] width 11 height 11
click at [750, 400] on input "checkbox" at bounding box center [746, 404] width 9 height 9
click at [751, 405] on label at bounding box center [747, 403] width 11 height 11
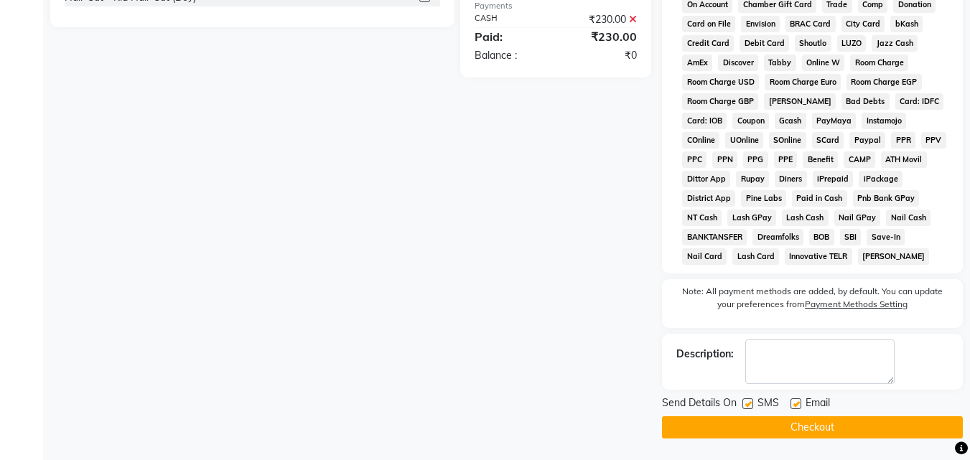
click at [751, 405] on input "checkbox" at bounding box center [746, 404] width 9 height 9
checkbox input "false"
click at [751, 422] on button "Checkout" at bounding box center [812, 427] width 301 height 22
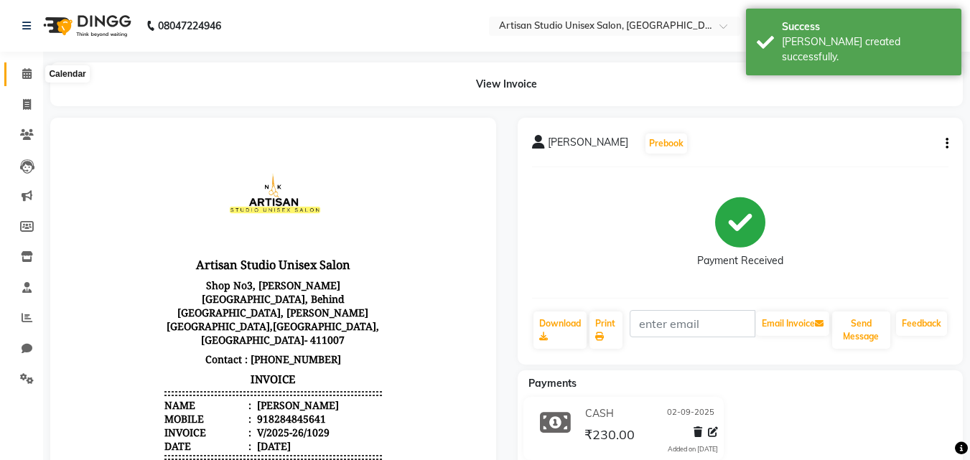
click at [28, 70] on icon at bounding box center [26, 73] width 9 height 11
